Goal: Register for event/course

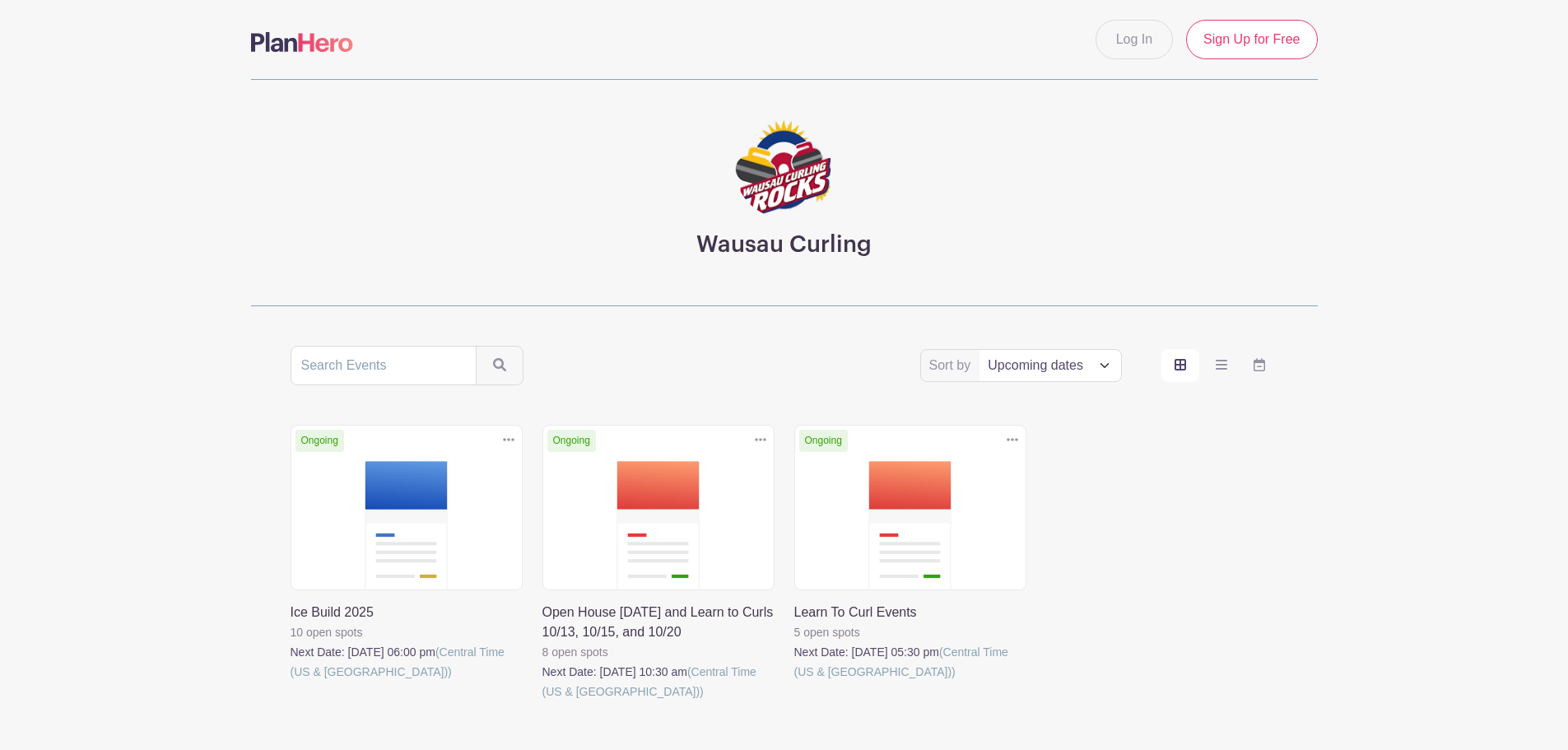
scroll to position [83, 0]
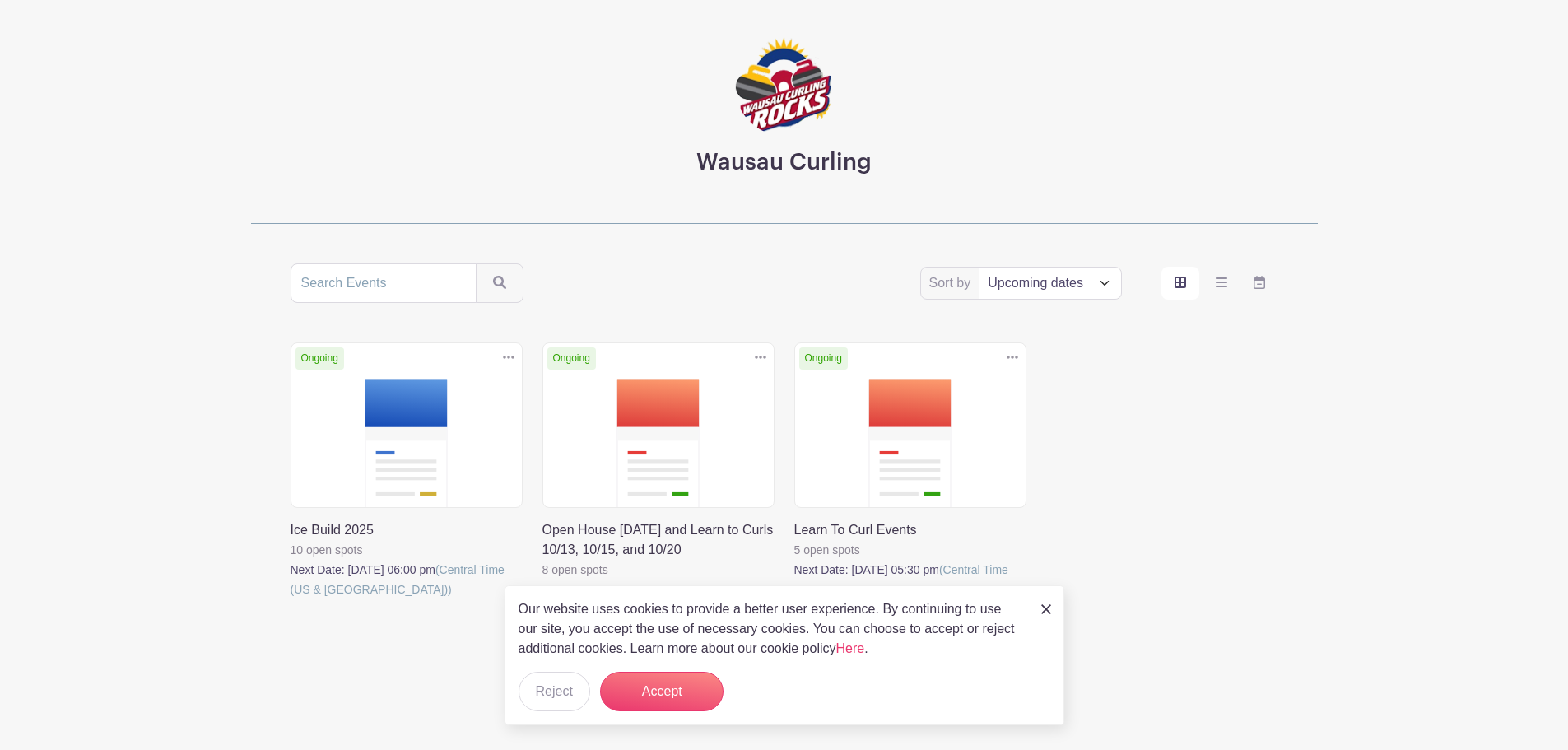
drag, startPoint x: 1157, startPoint y: 553, endPoint x: 1148, endPoint y: 551, distance: 9.2
click at [1157, 553] on div "Ongoing Duplicate [GEOGRAPHIC_DATA] Ice Build 2025 10 open spots Next Date: [DA…" at bounding box center [784, 503] width 1008 height 323
click at [681, 695] on button "Accept" at bounding box center [662, 692] width 124 height 40
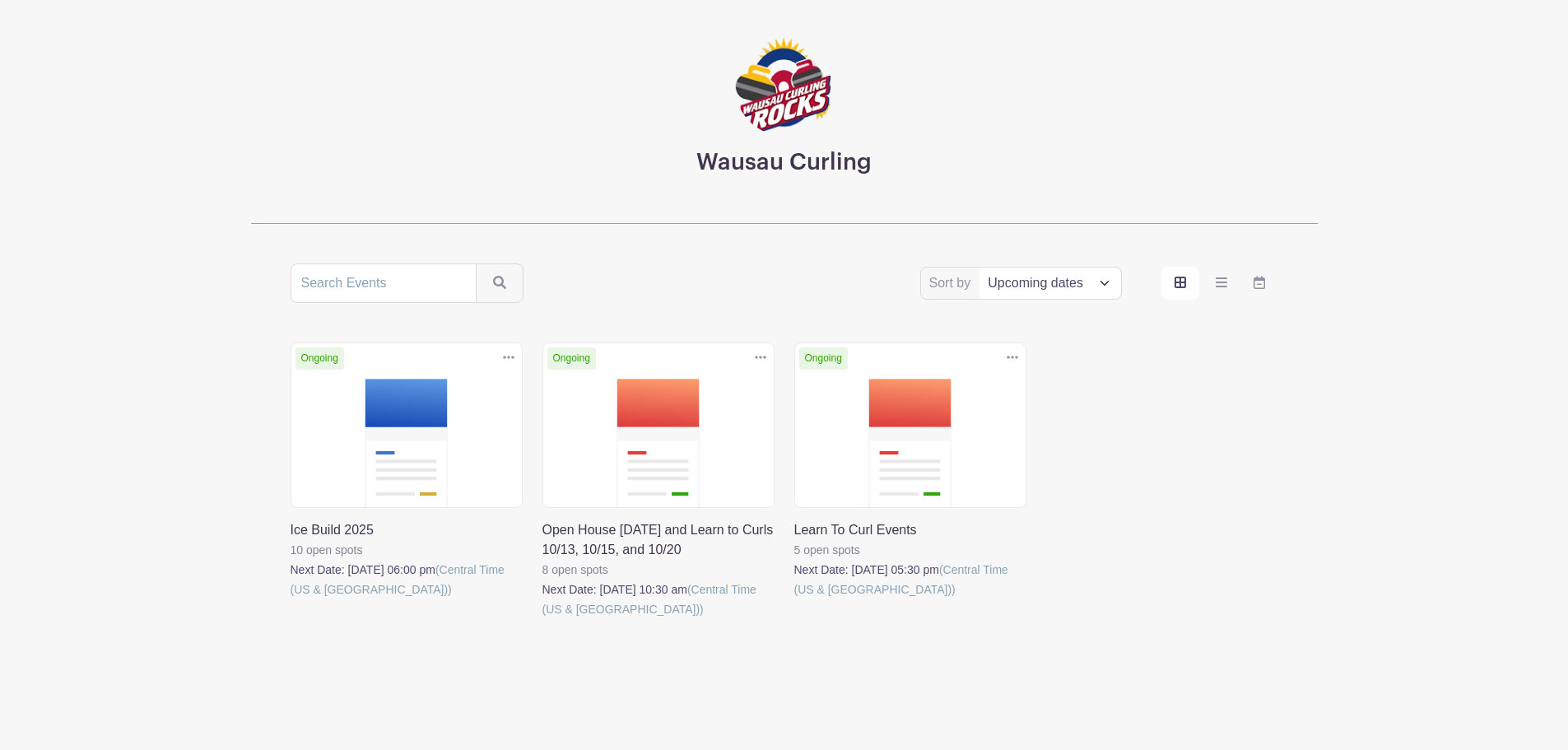
click at [794, 600] on link at bounding box center [794, 600] width 0 height 0
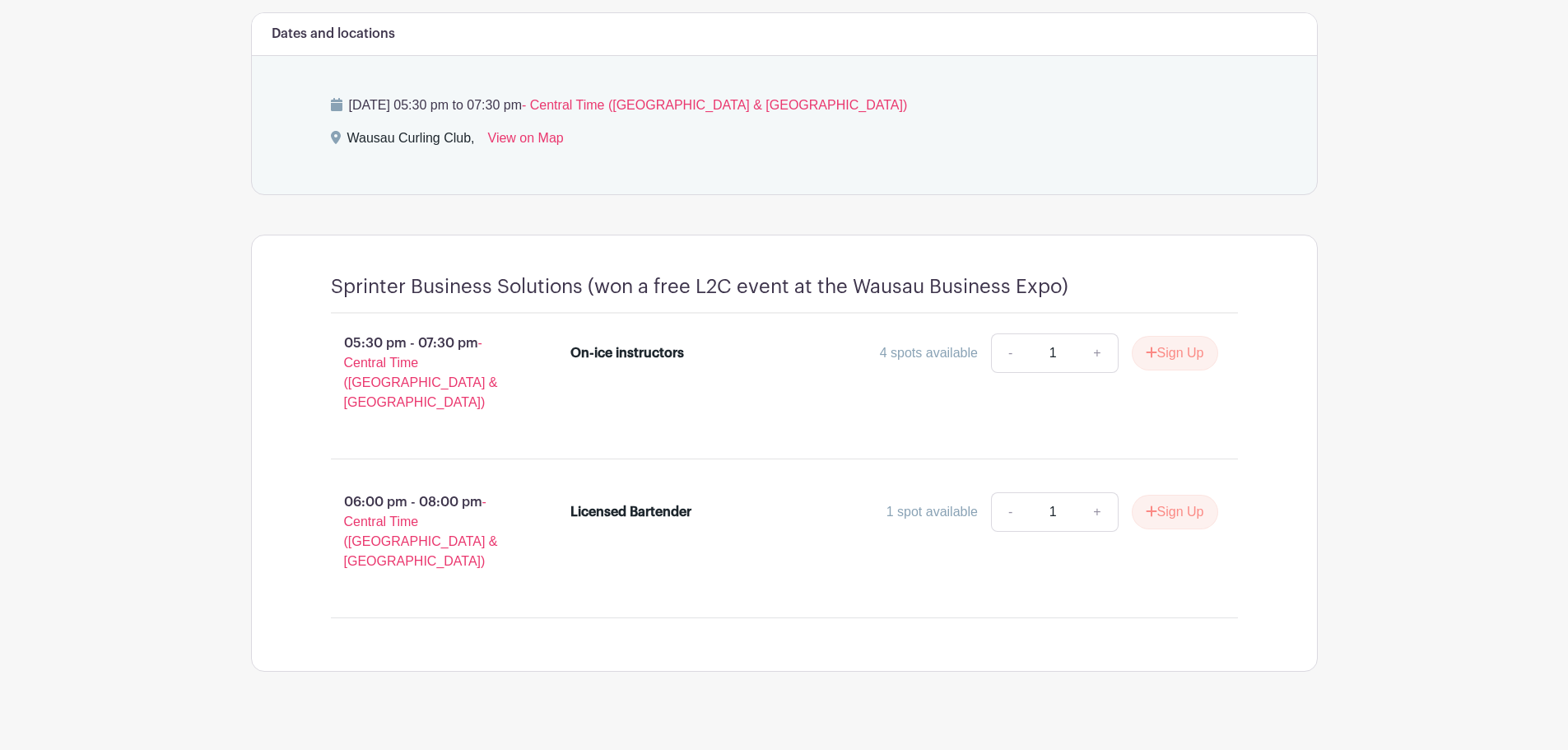
scroll to position [644, 0]
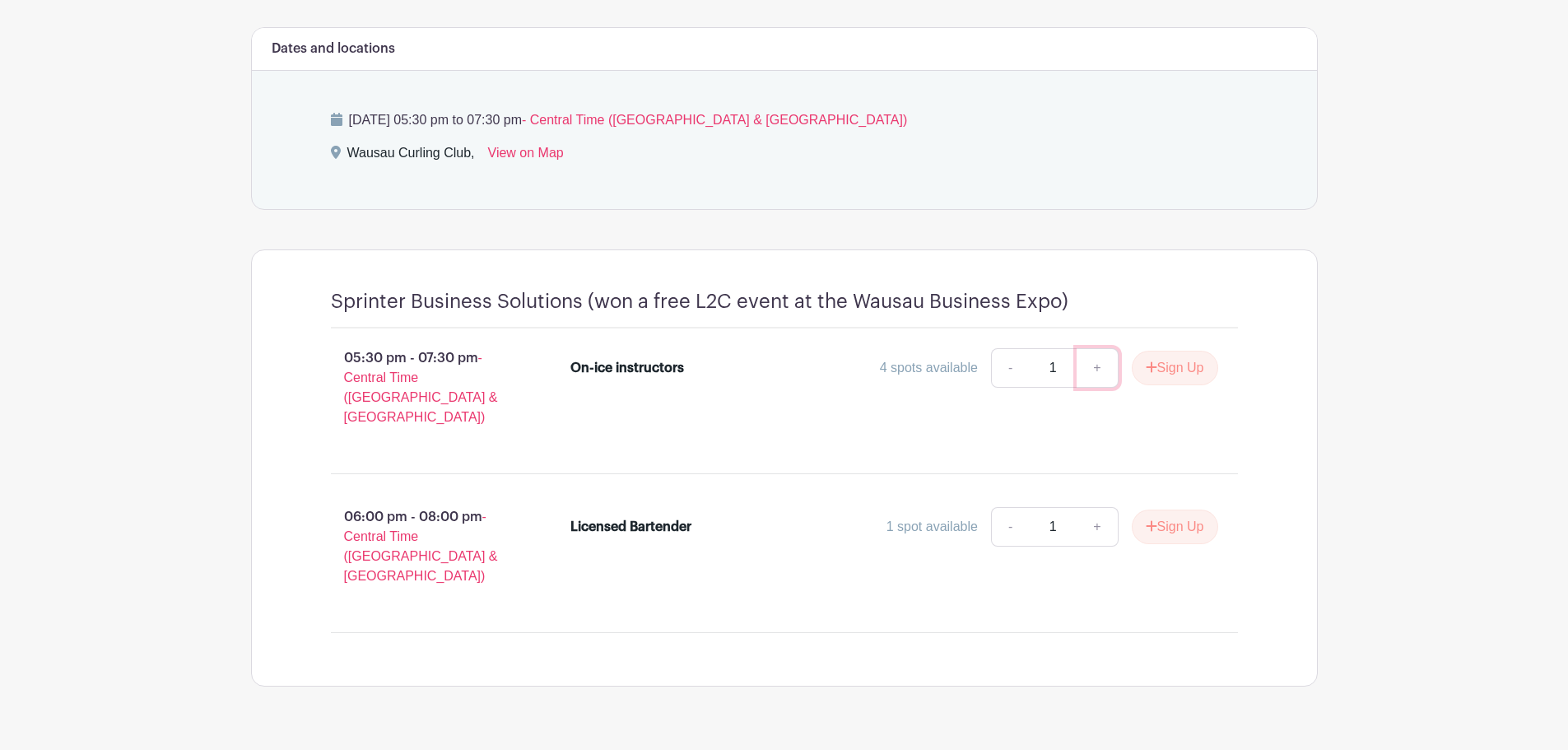
click at [1089, 368] on link "+" at bounding box center [1097, 368] width 41 height 40
type input "2"
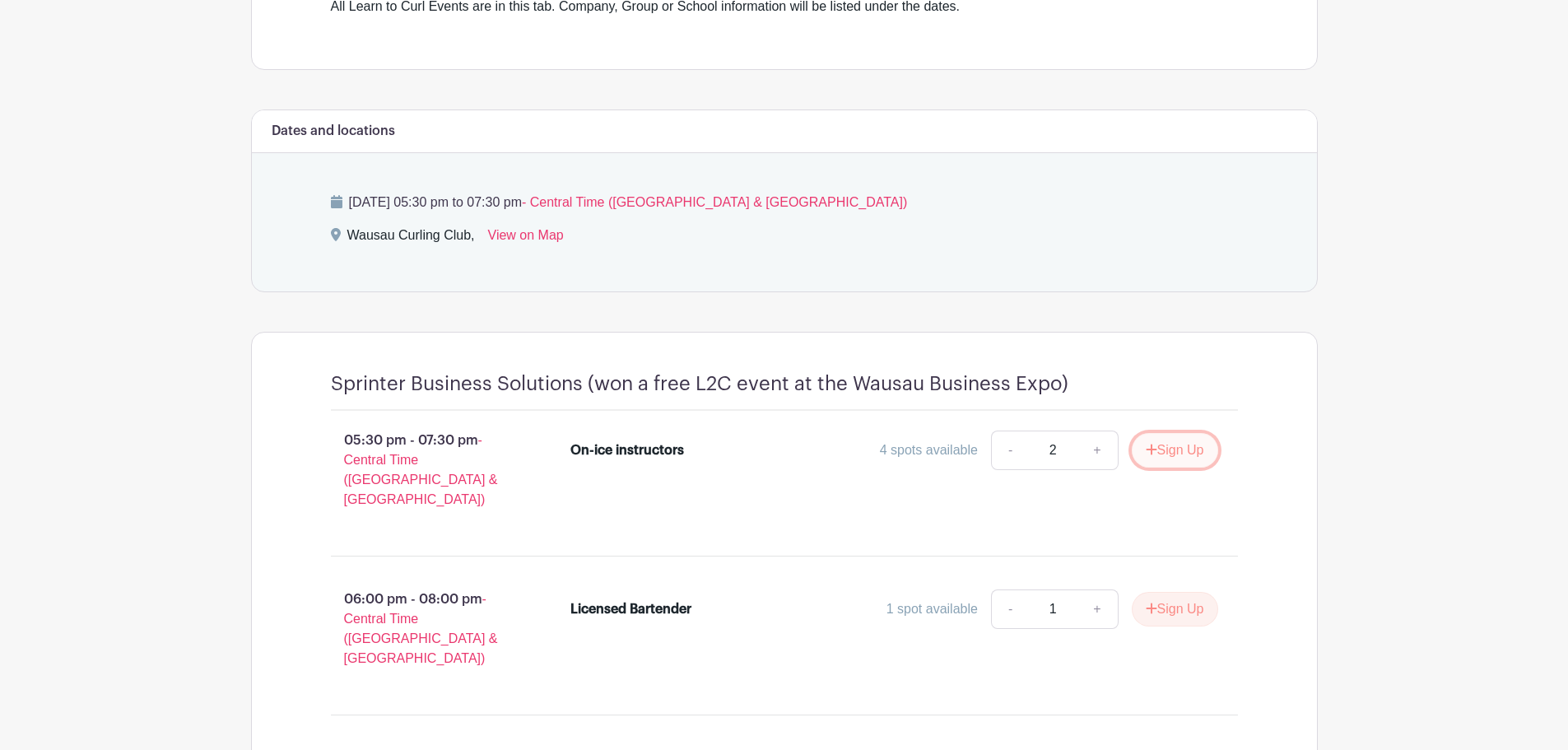
click at [1181, 447] on button "Sign Up" at bounding box center [1175, 450] width 87 height 34
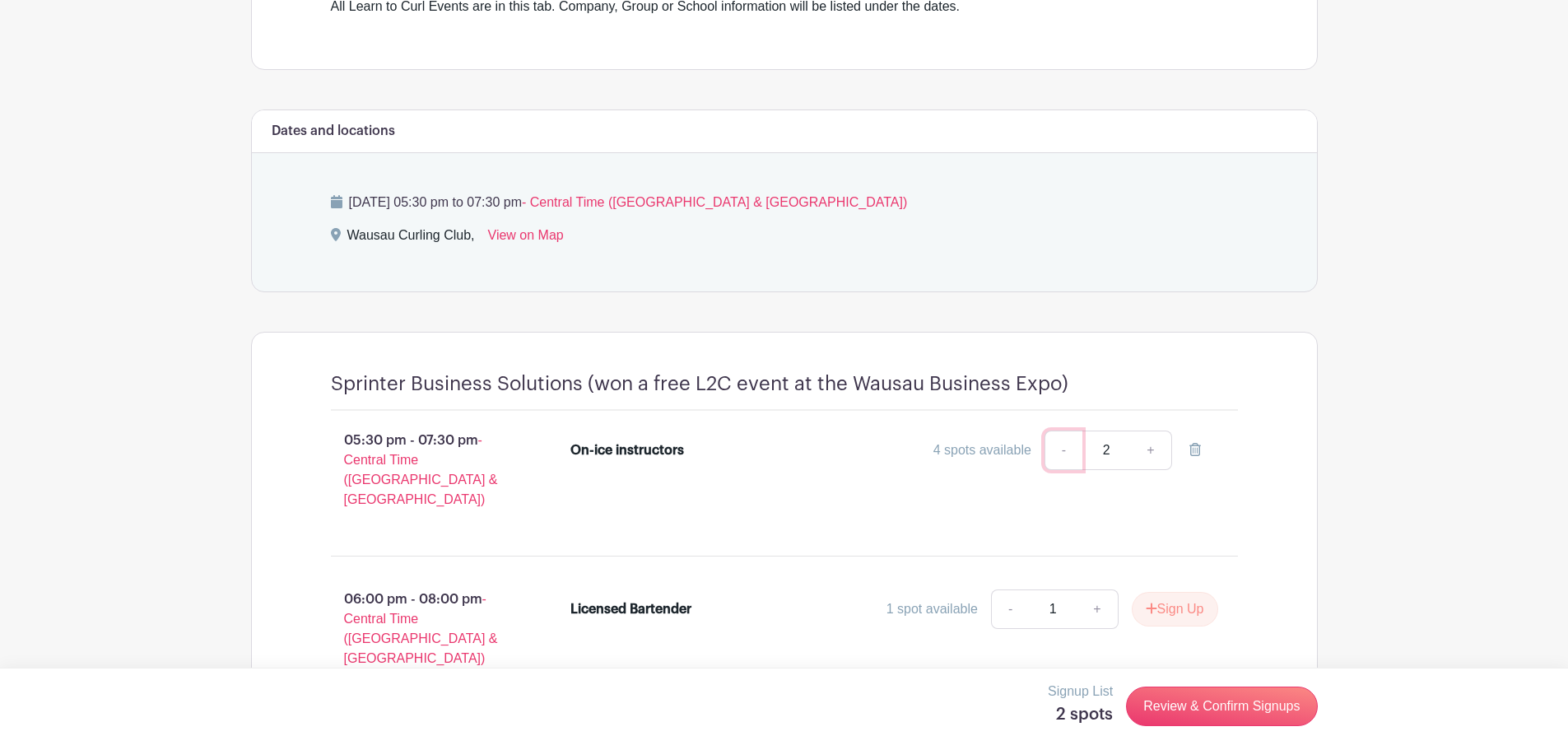
click at [1060, 449] on link "-" at bounding box center [1064, 450] width 38 height 40
type input "1"
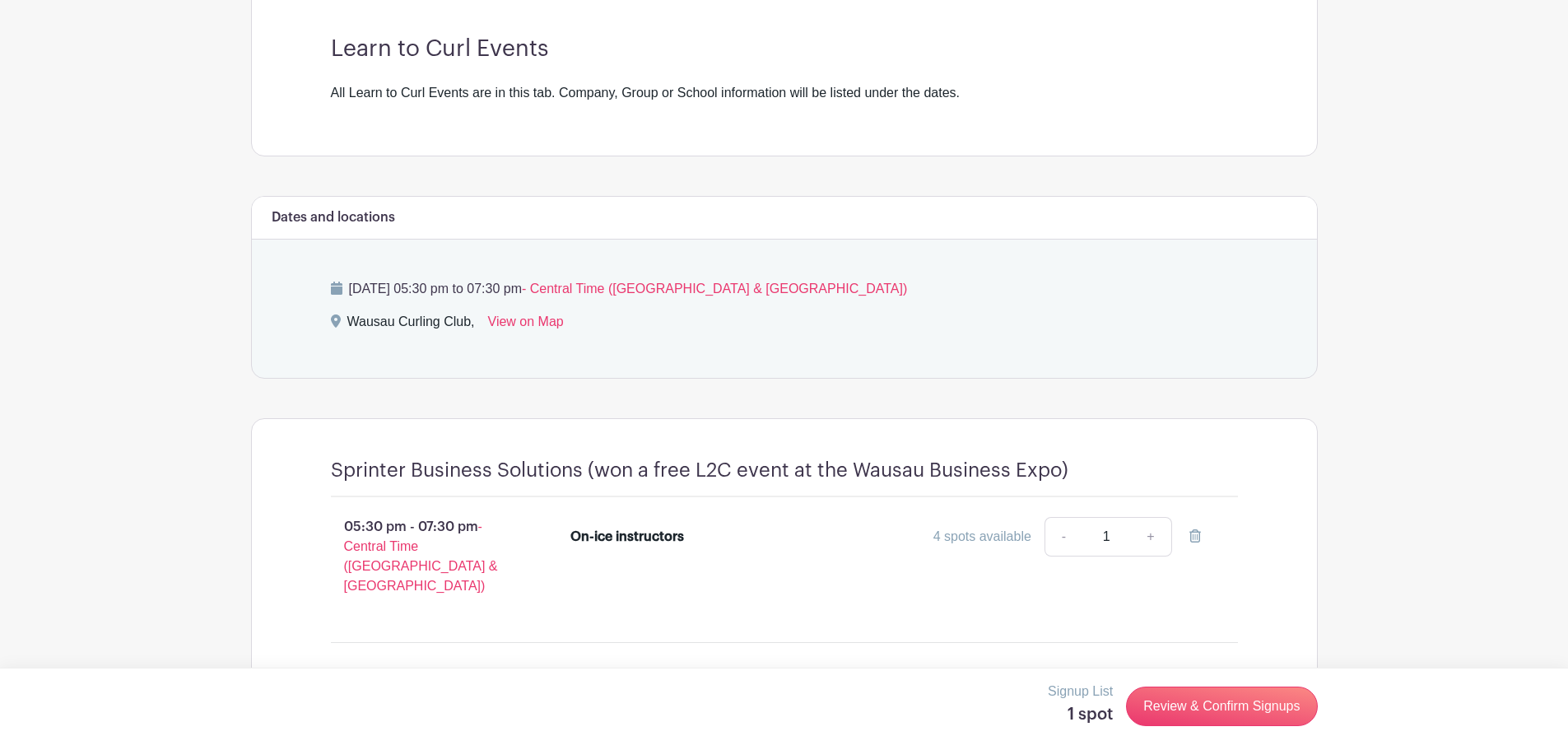
scroll to position [644, 0]
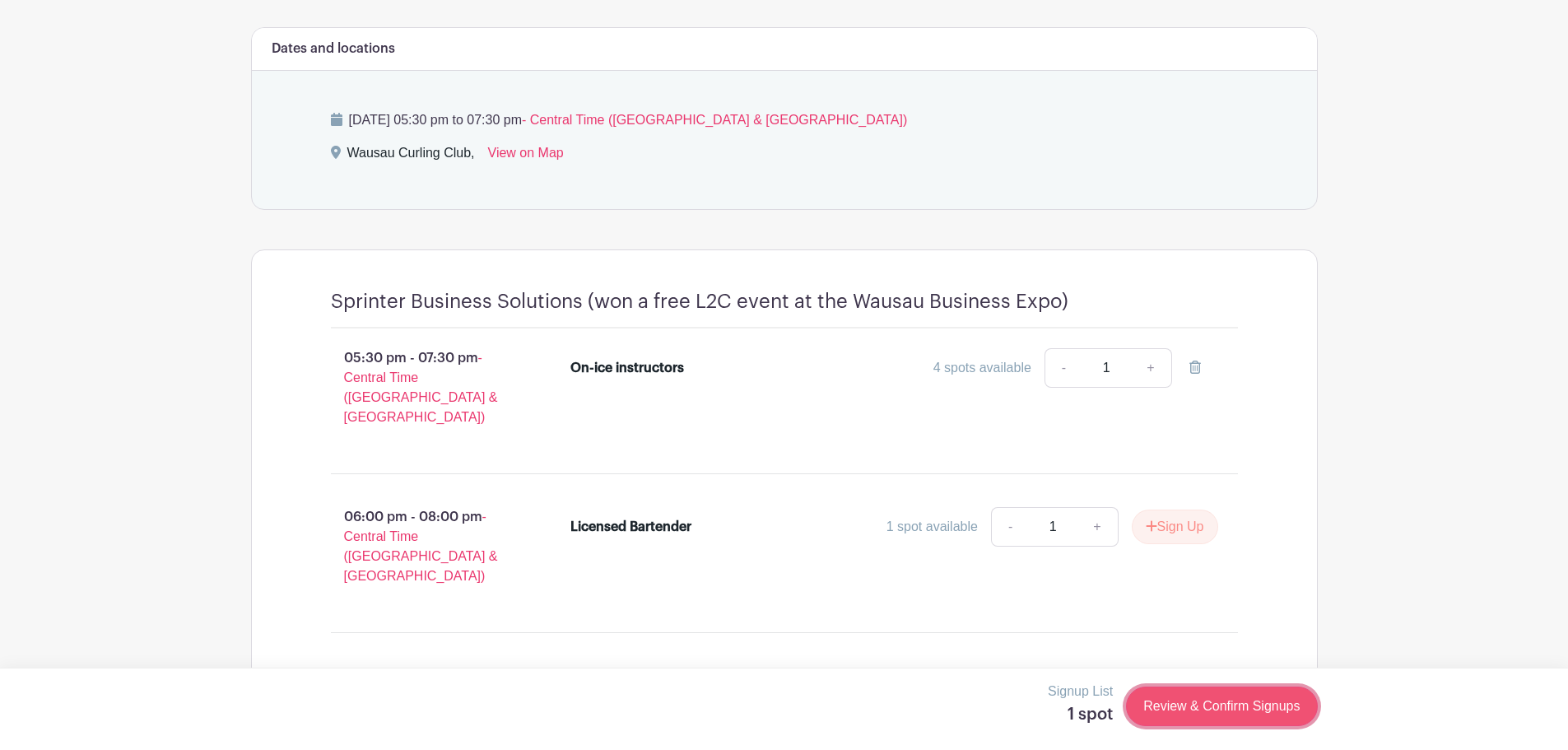
click at [1206, 708] on link "Review & Confirm Signups" at bounding box center [1222, 707] width 191 height 40
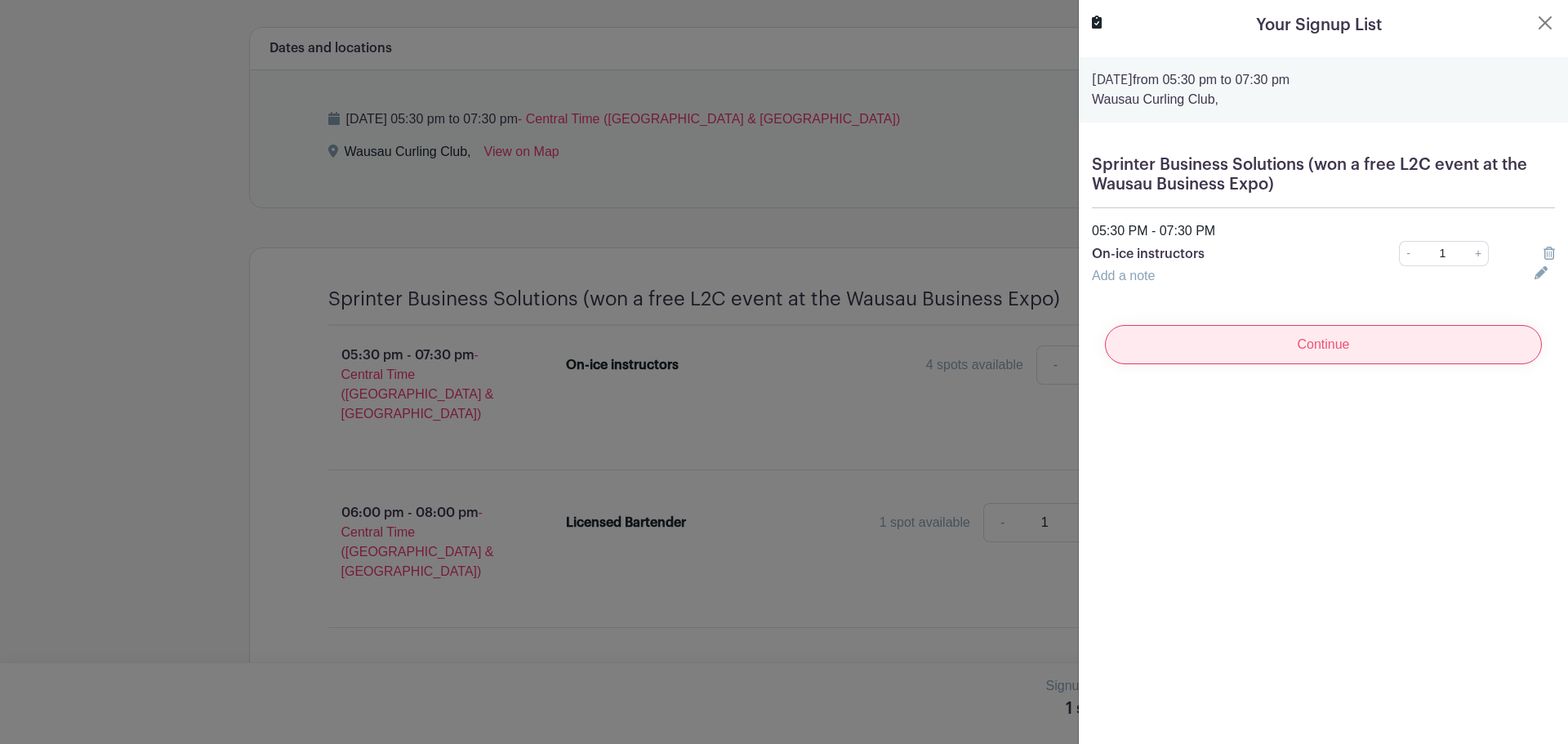
click at [1352, 344] on input "Continue" at bounding box center [1324, 345] width 437 height 40
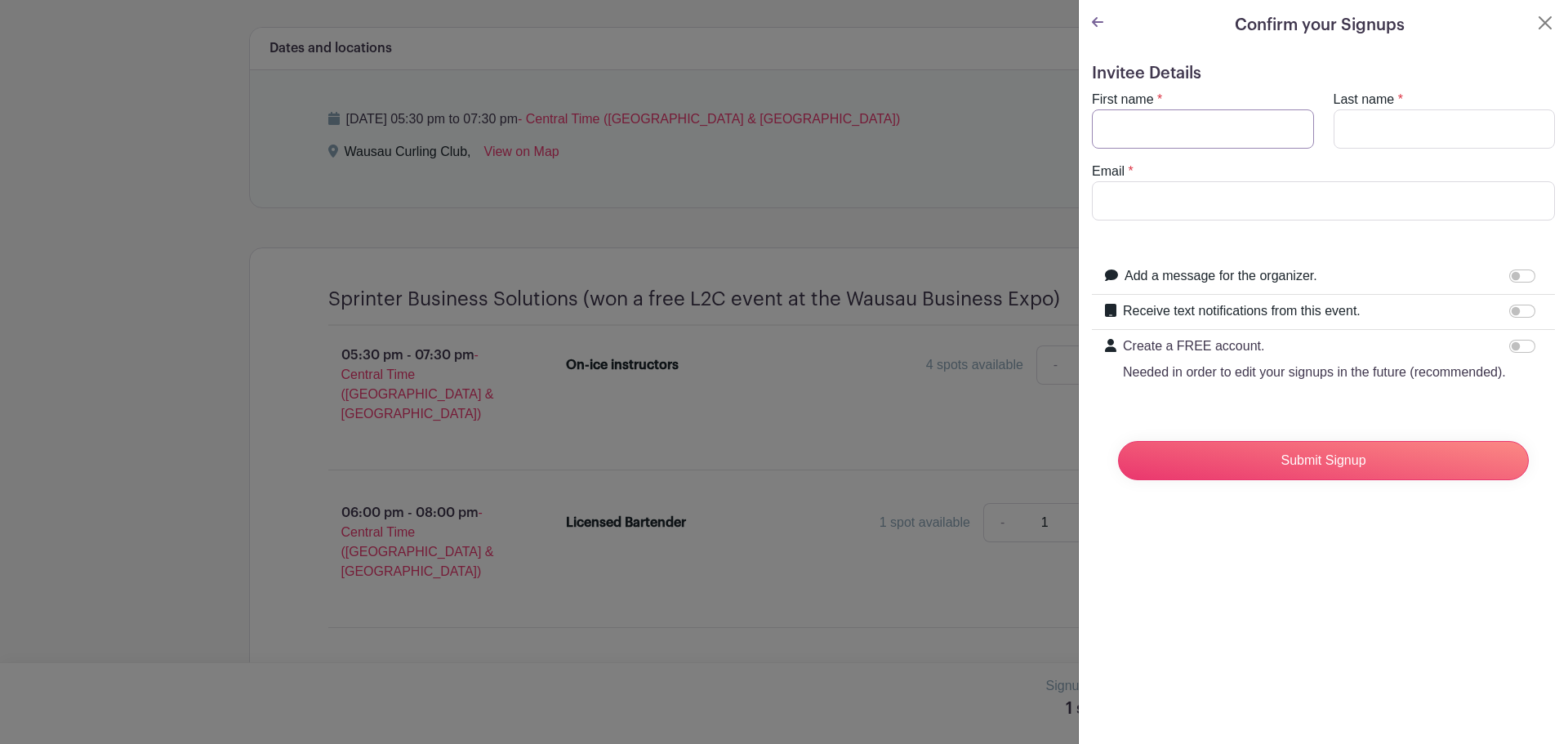
click at [1177, 127] on input "First name" at bounding box center [1203, 129] width 222 height 40
type input "[PERSON_NAME]"
type input "[EMAIL_ADDRESS][DOMAIN_NAME]"
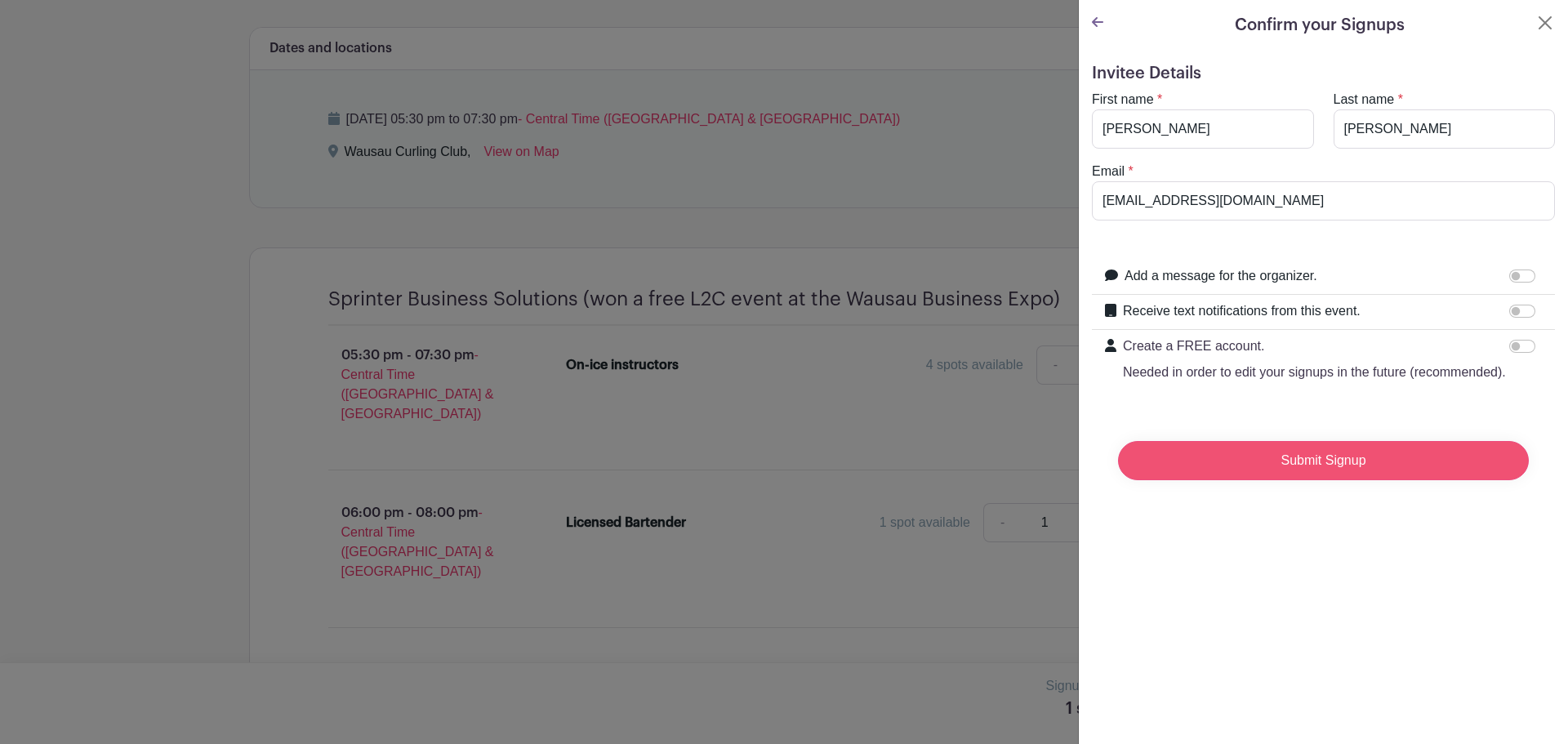
click at [1358, 478] on input "Submit Signup" at bounding box center [1323, 461] width 411 height 40
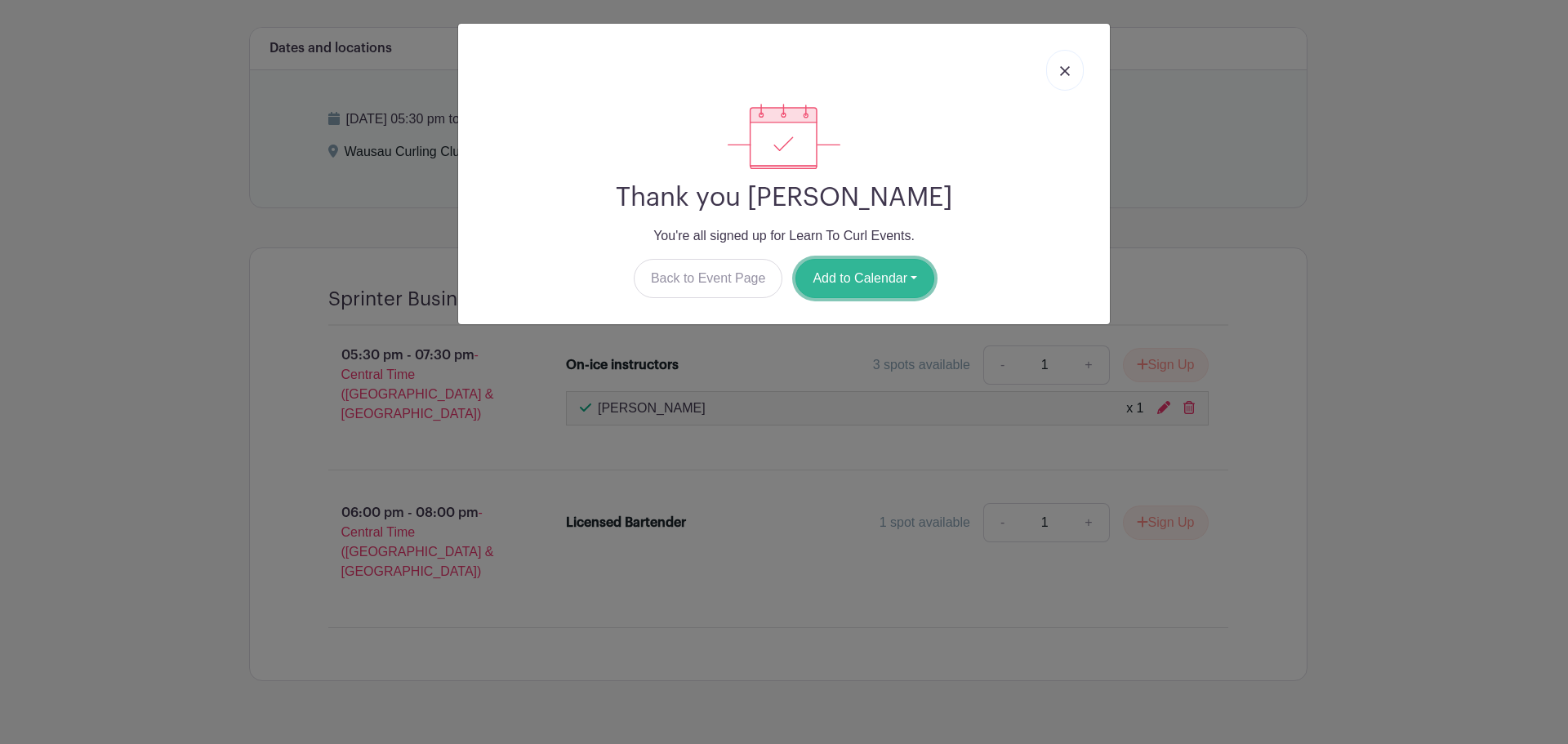
click at [880, 280] on button "Add to Calendar" at bounding box center [865, 279] width 139 height 40
click at [849, 281] on button "Add to Calendar" at bounding box center [865, 279] width 139 height 40
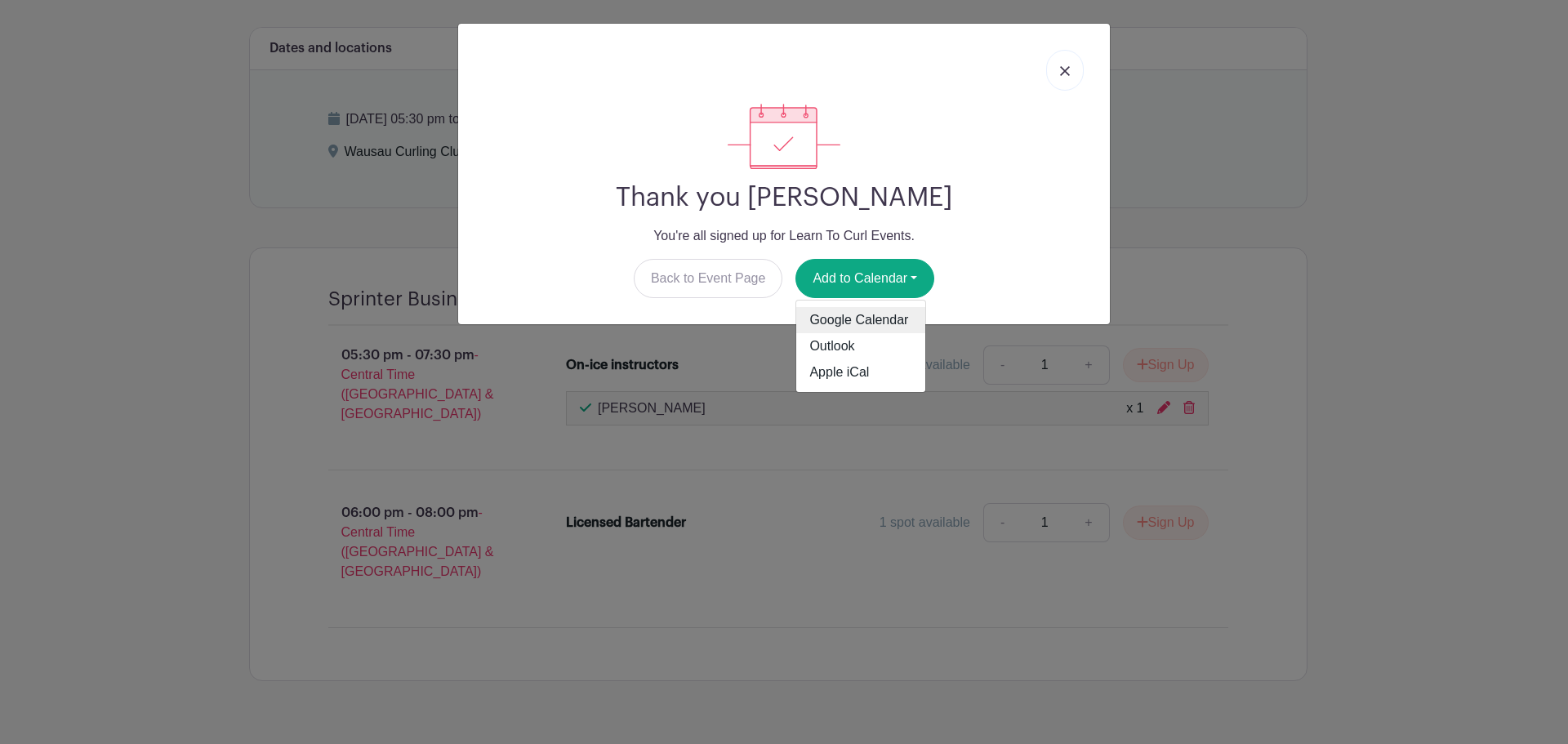
click at [847, 313] on link "Google Calendar" at bounding box center [861, 320] width 129 height 26
click at [1063, 67] on img at bounding box center [1065, 71] width 9 height 9
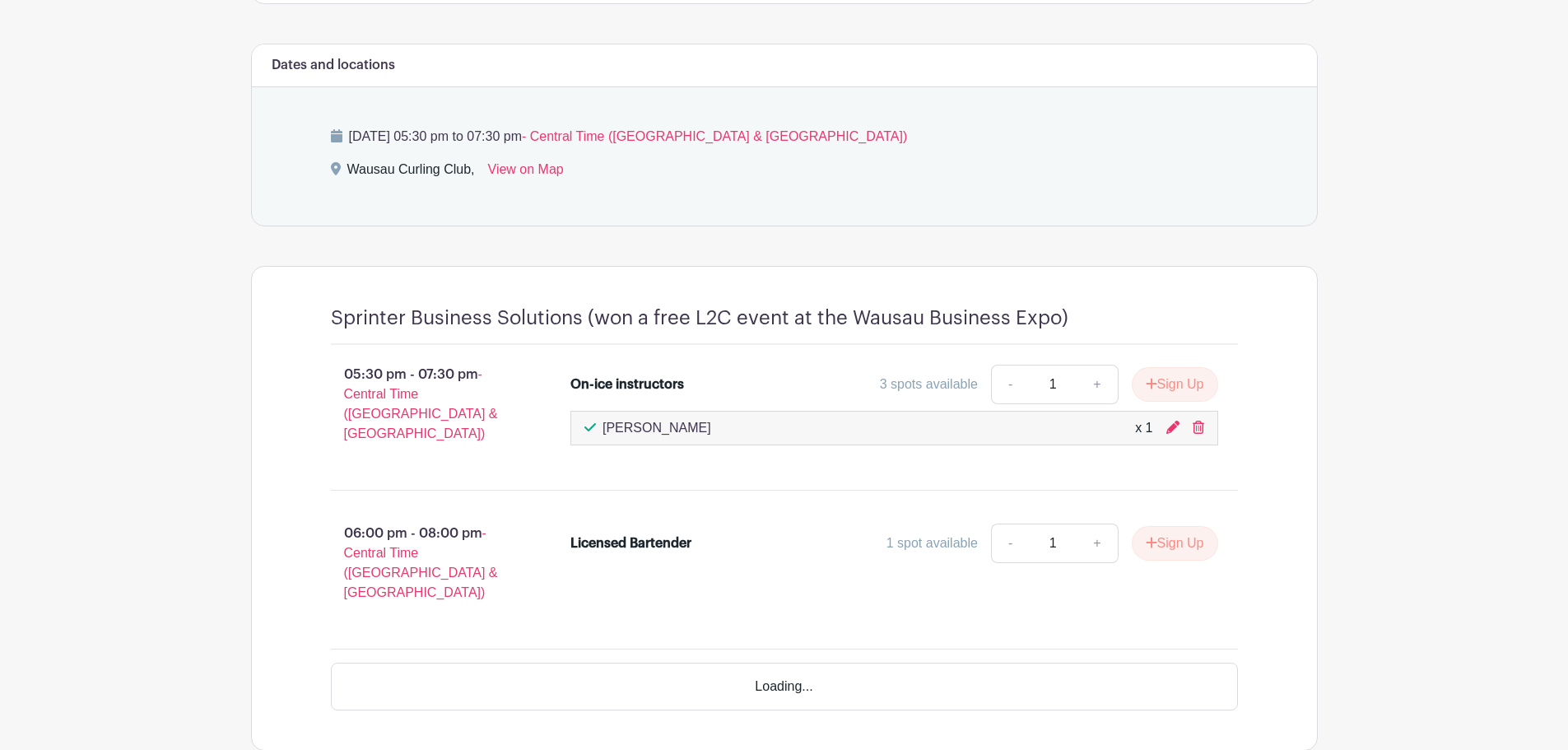
scroll to position [652, 0]
